Goal: Task Accomplishment & Management: Complete application form

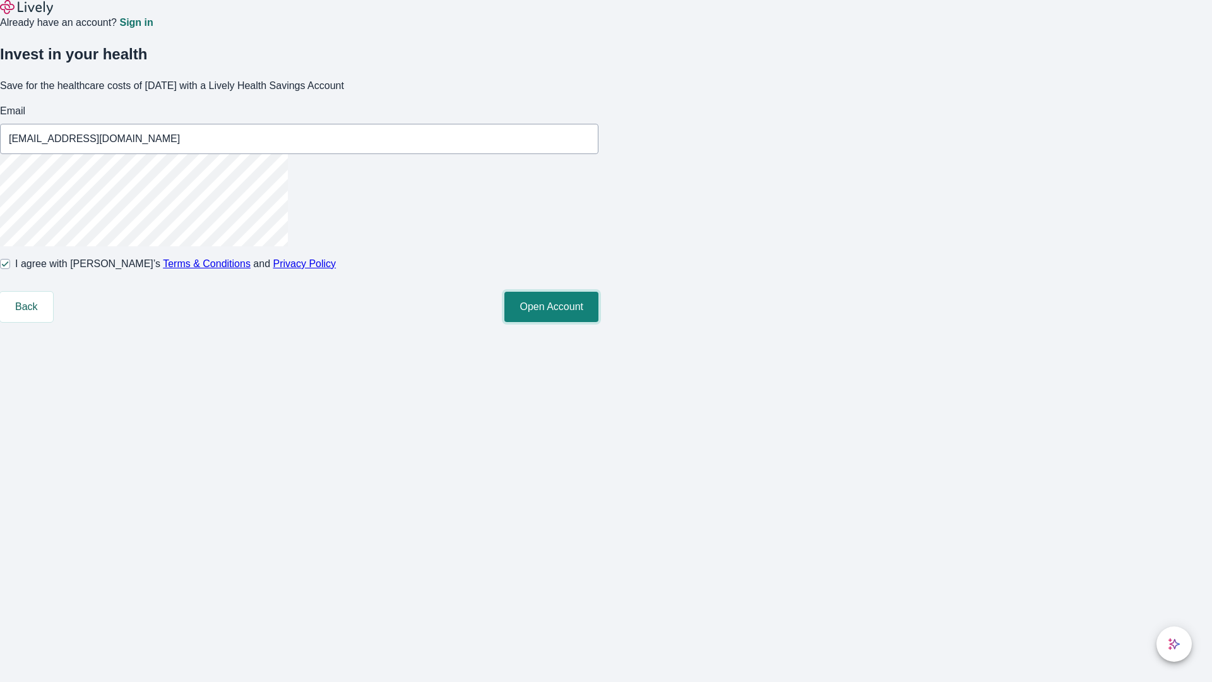
click at [599, 322] on button "Open Account" at bounding box center [552, 307] width 94 height 30
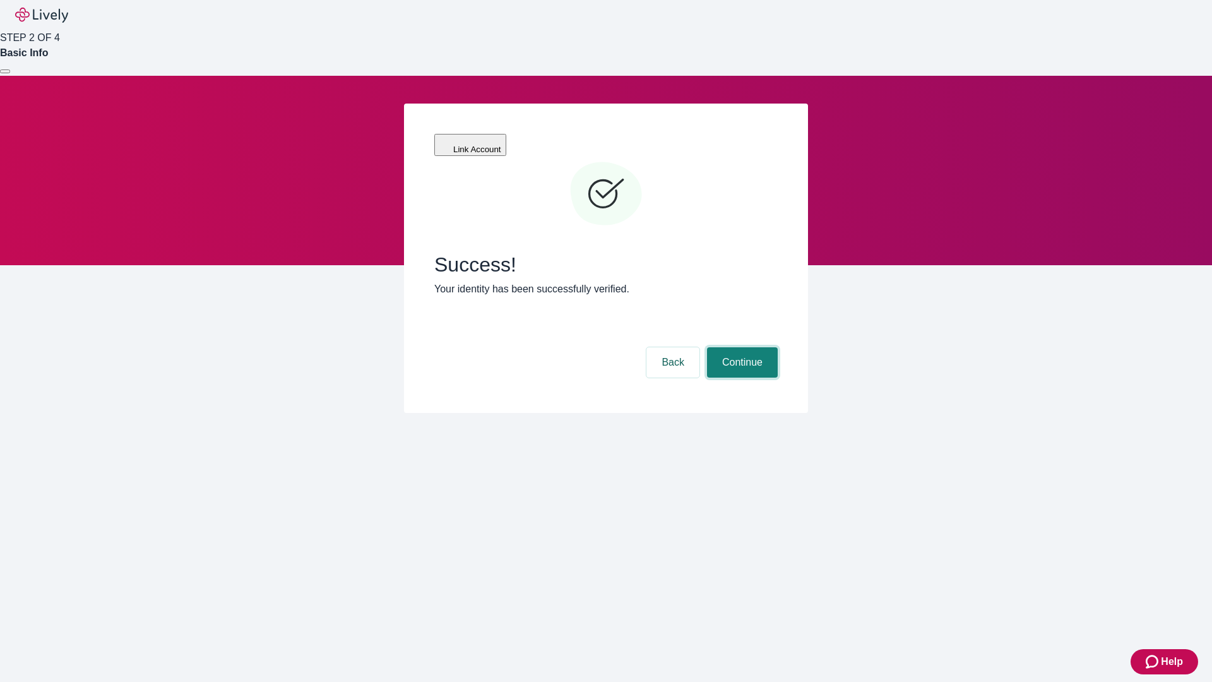
click at [741, 347] on button "Continue" at bounding box center [742, 362] width 71 height 30
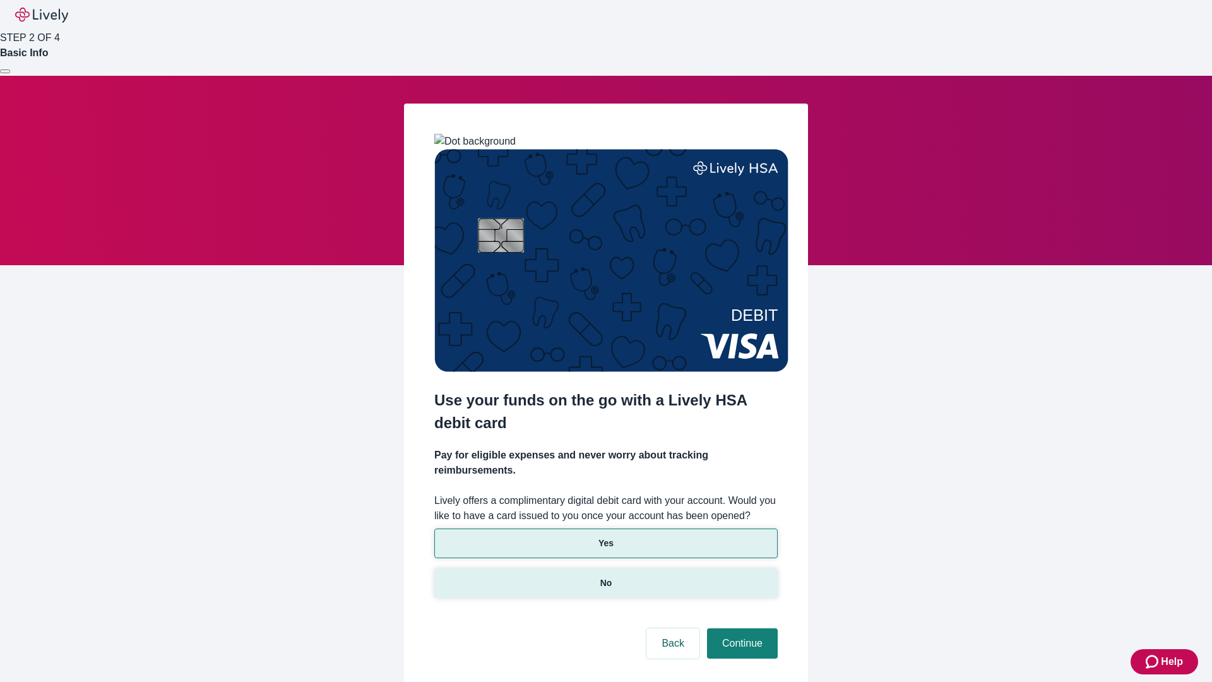
click at [606, 577] on p "No" at bounding box center [607, 583] width 12 height 13
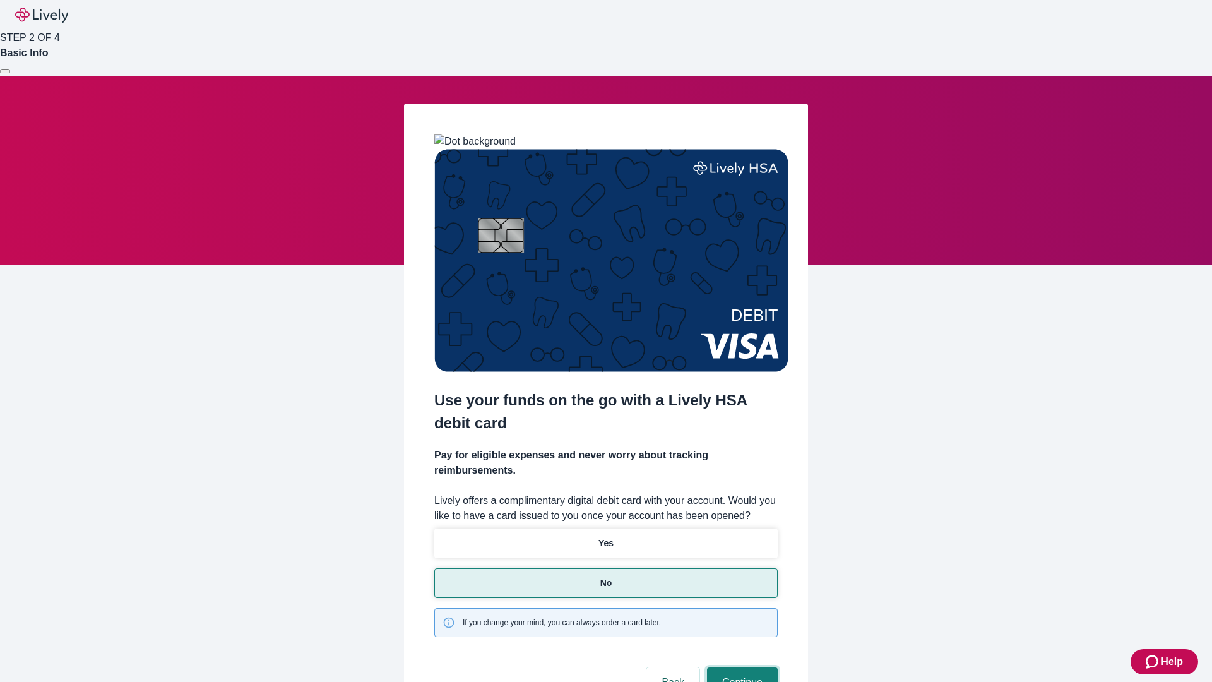
click at [741, 667] on button "Continue" at bounding box center [742, 682] width 71 height 30
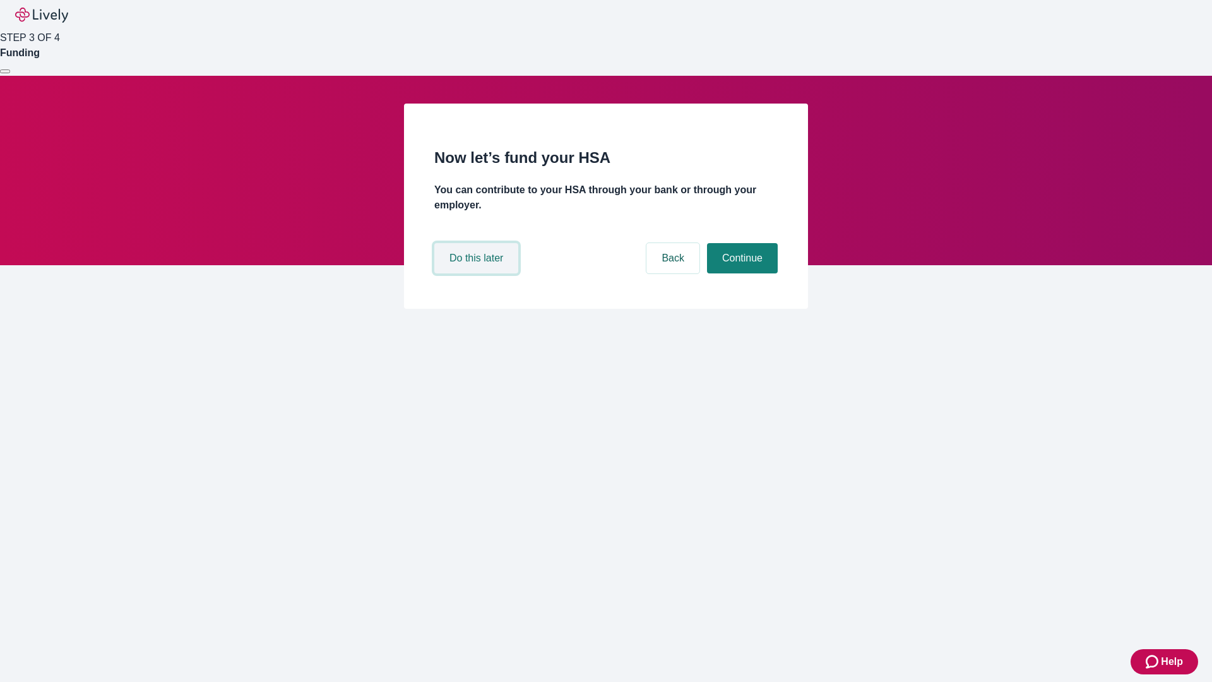
click at [478, 273] on button "Do this later" at bounding box center [476, 258] width 84 height 30
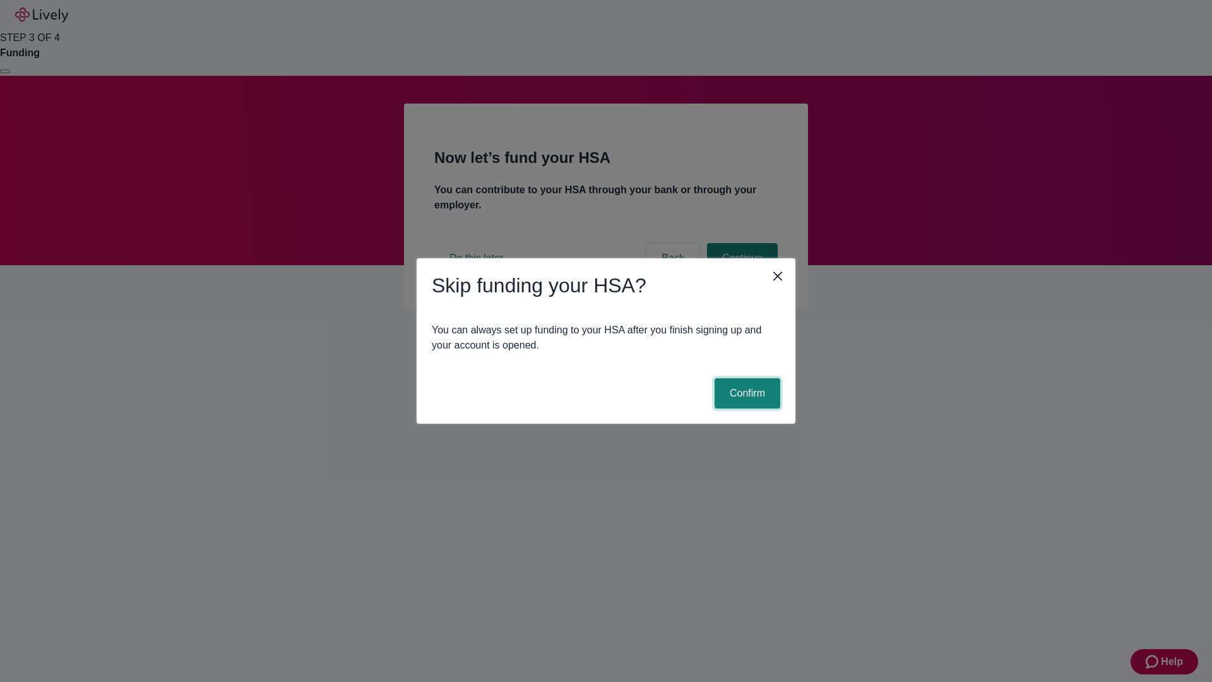
click at [746, 393] on button "Confirm" at bounding box center [748, 393] width 66 height 30
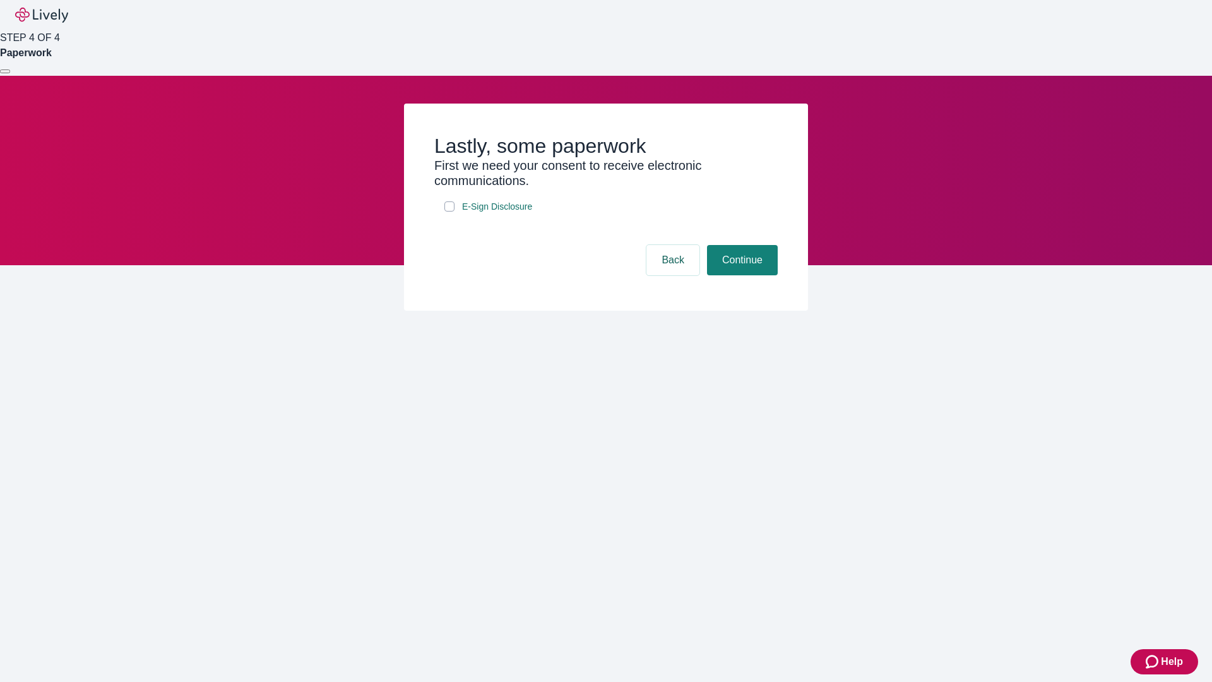
click at [450, 212] on input "E-Sign Disclosure" at bounding box center [450, 206] width 10 height 10
checkbox input "true"
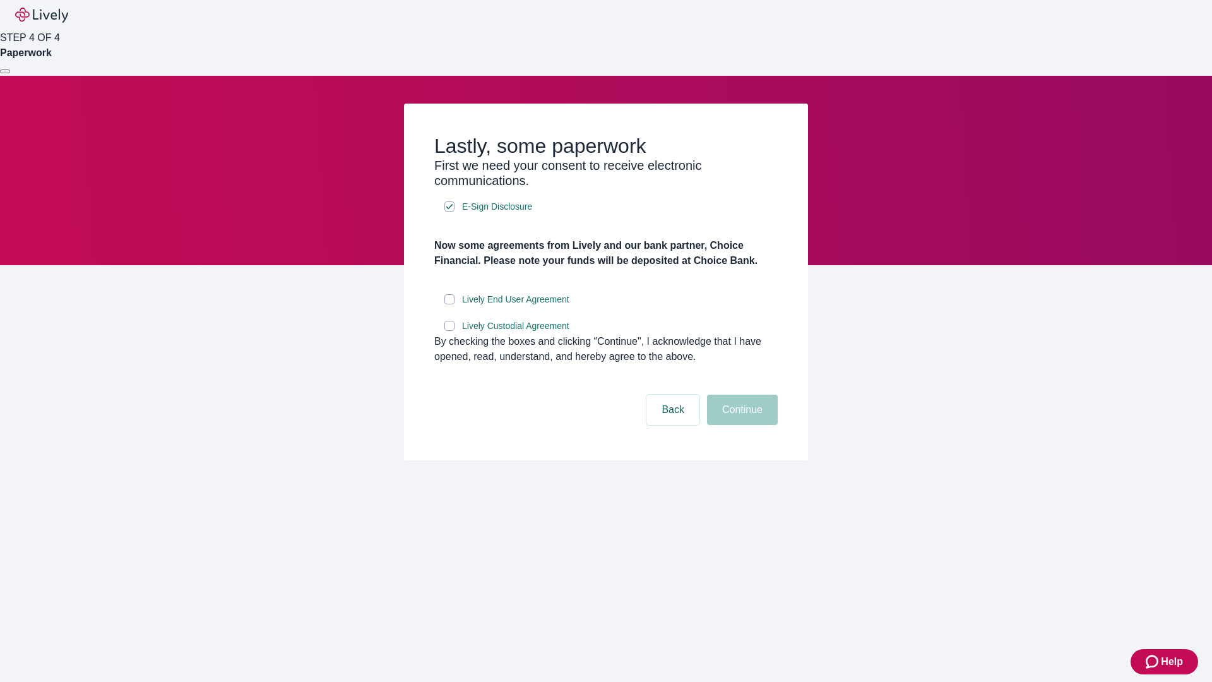
click at [450, 304] on input "Lively End User Agreement" at bounding box center [450, 299] width 10 height 10
checkbox input "true"
click at [450, 331] on input "Lively Custodial Agreement" at bounding box center [450, 326] width 10 height 10
checkbox input "true"
click at [741, 425] on button "Continue" at bounding box center [742, 410] width 71 height 30
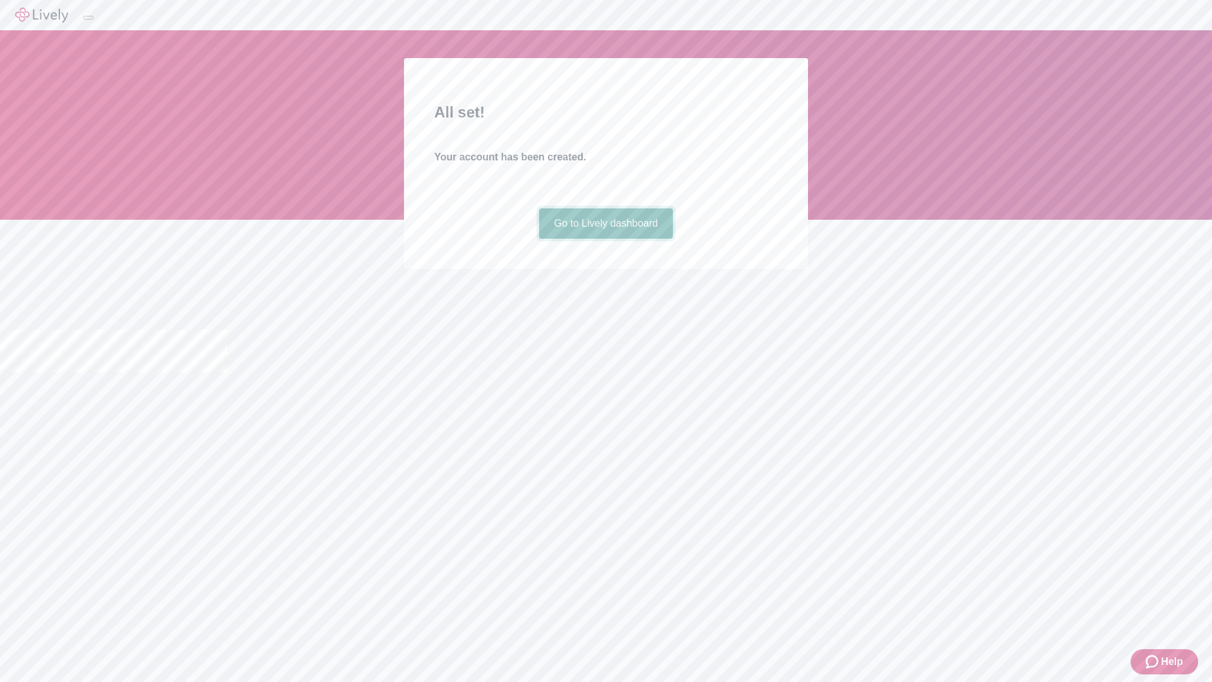
click at [606, 239] on link "Go to Lively dashboard" at bounding box center [606, 223] width 135 height 30
